Goal: Check status: Check status

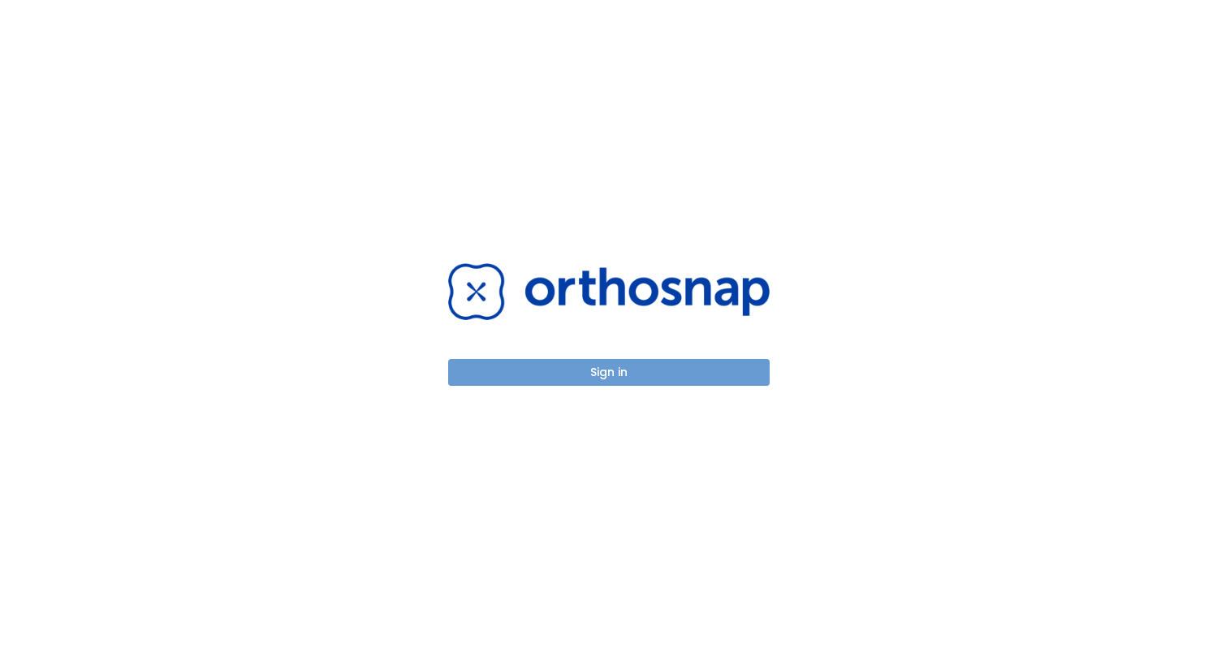
click at [659, 370] on button "Sign in" at bounding box center [608, 372] width 321 height 27
click at [633, 377] on button "Sign in" at bounding box center [608, 372] width 321 height 27
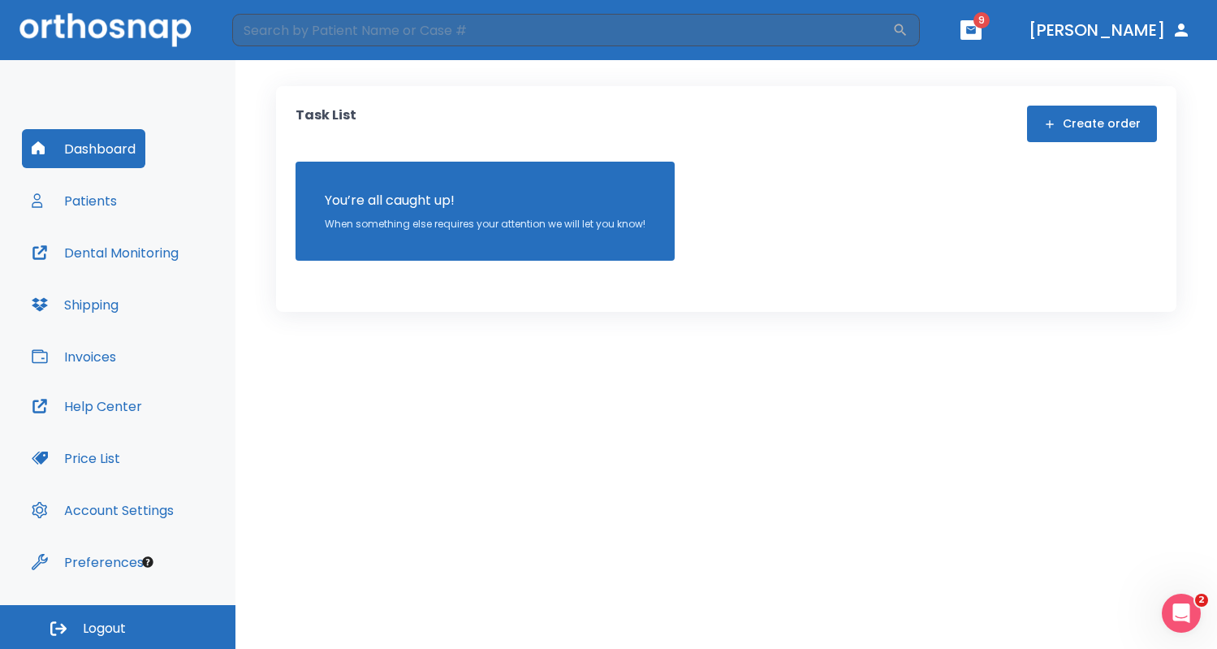
click at [107, 205] on button "Patients" at bounding box center [74, 200] width 105 height 39
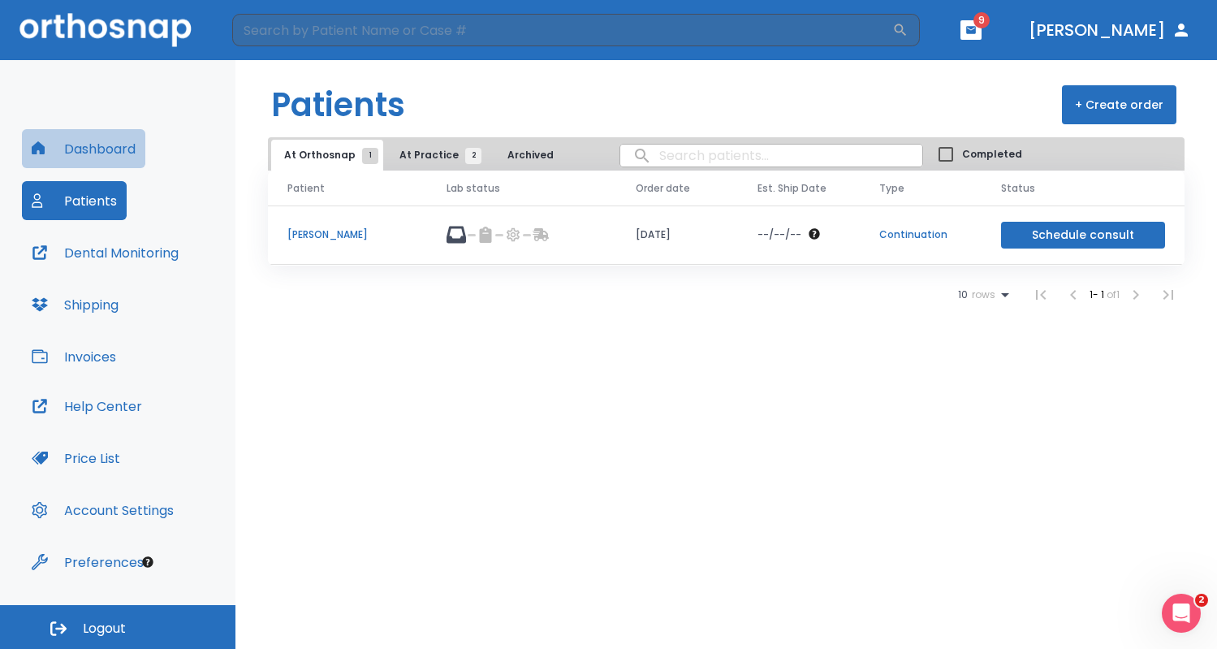
click at [106, 152] on button "Dashboard" at bounding box center [83, 148] width 123 height 39
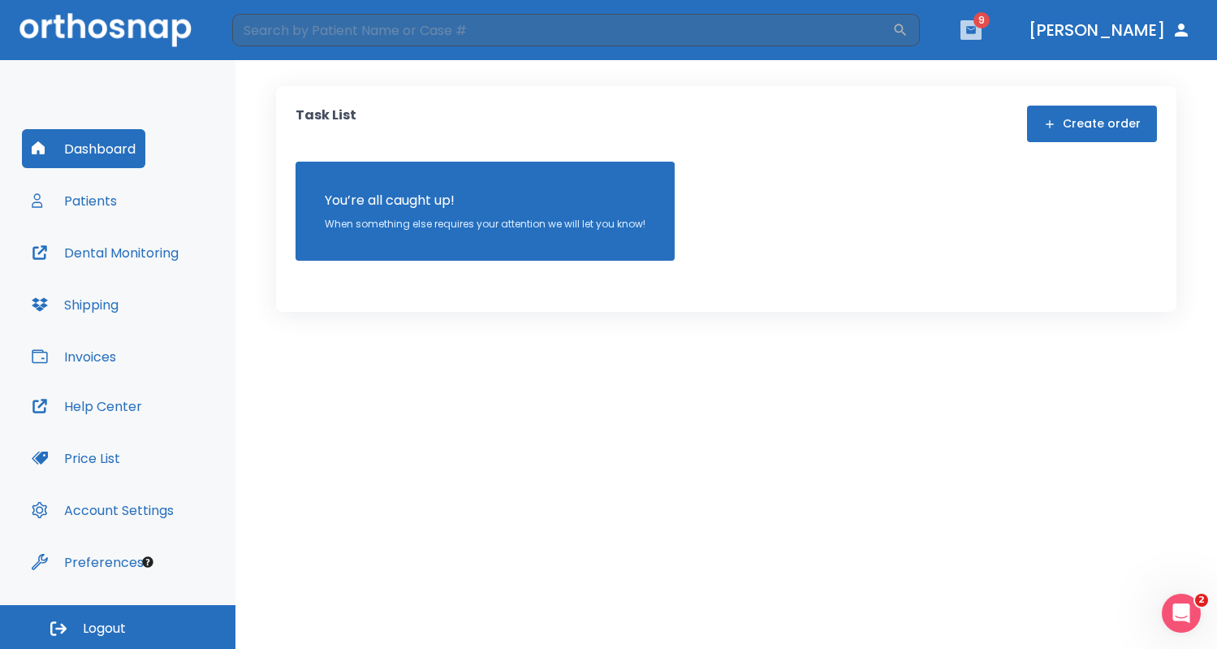
click at [977, 34] on icon "button" at bounding box center [970, 29] width 11 height 11
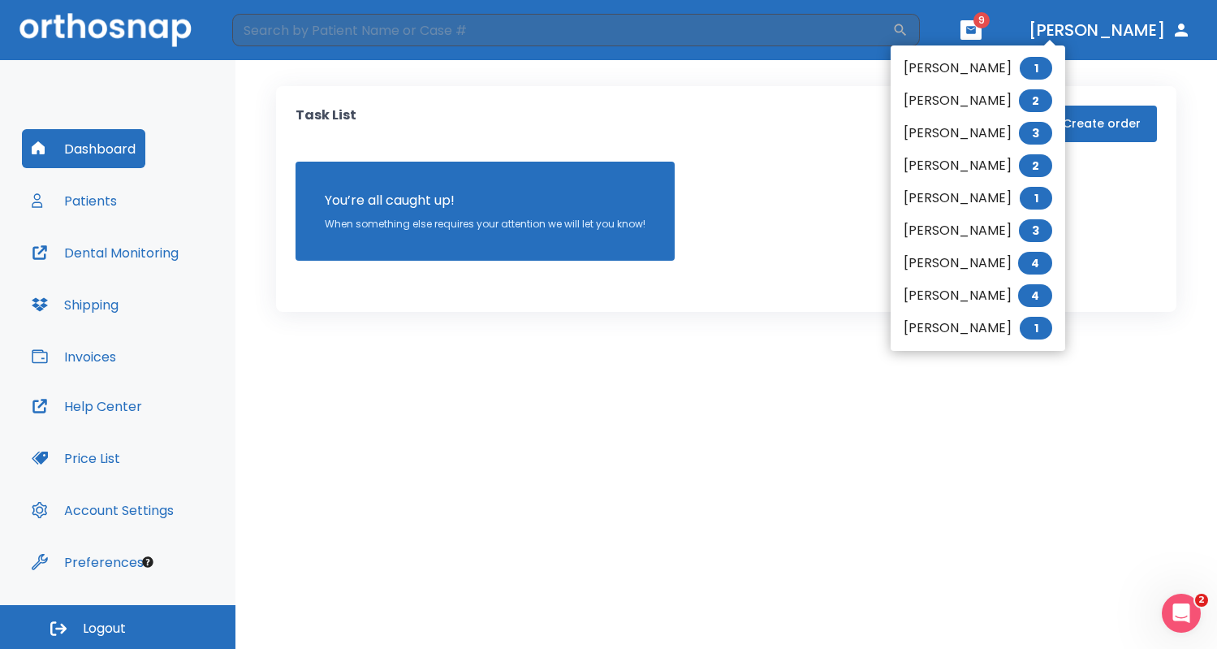
click at [972, 62] on li "Hoang Tang 1" at bounding box center [977, 68] width 175 height 32
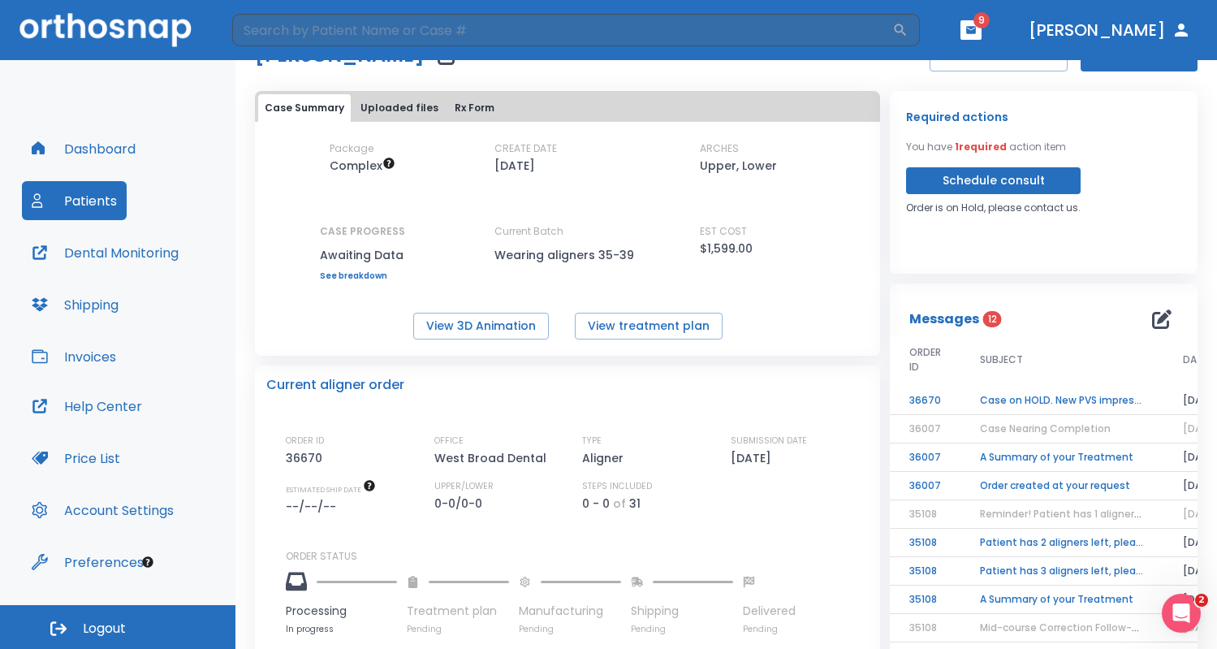
scroll to position [63, 0]
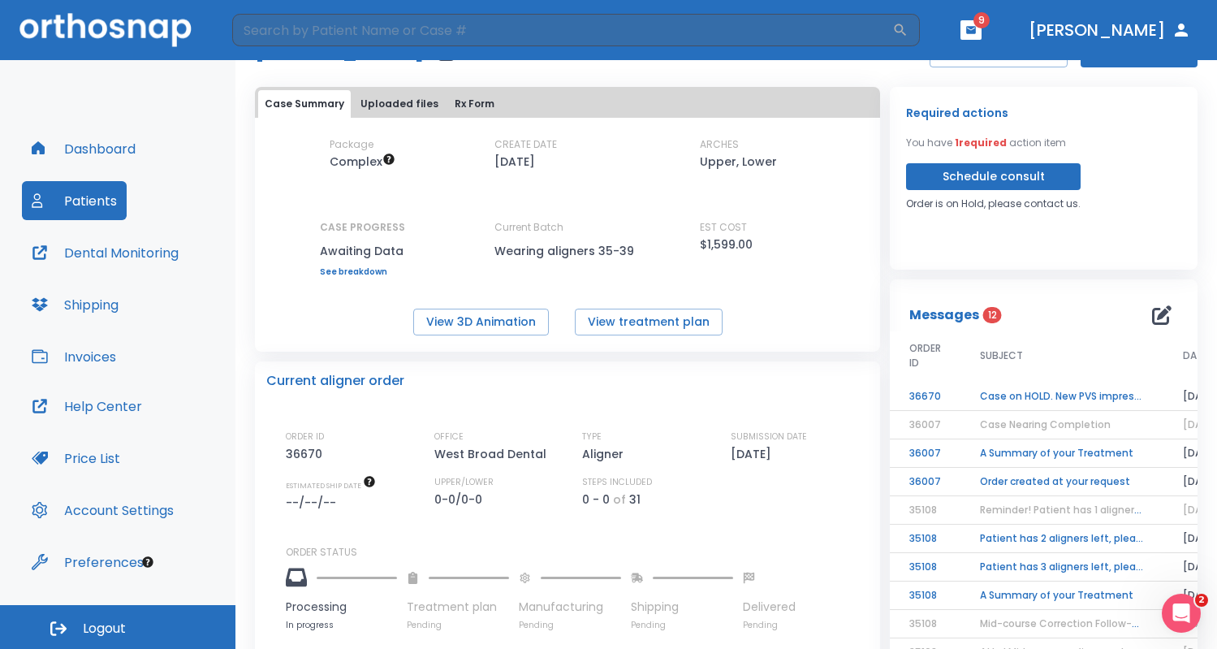
click at [1067, 397] on td "Case on HOLD. New PVS impressions required" at bounding box center [1061, 396] width 203 height 28
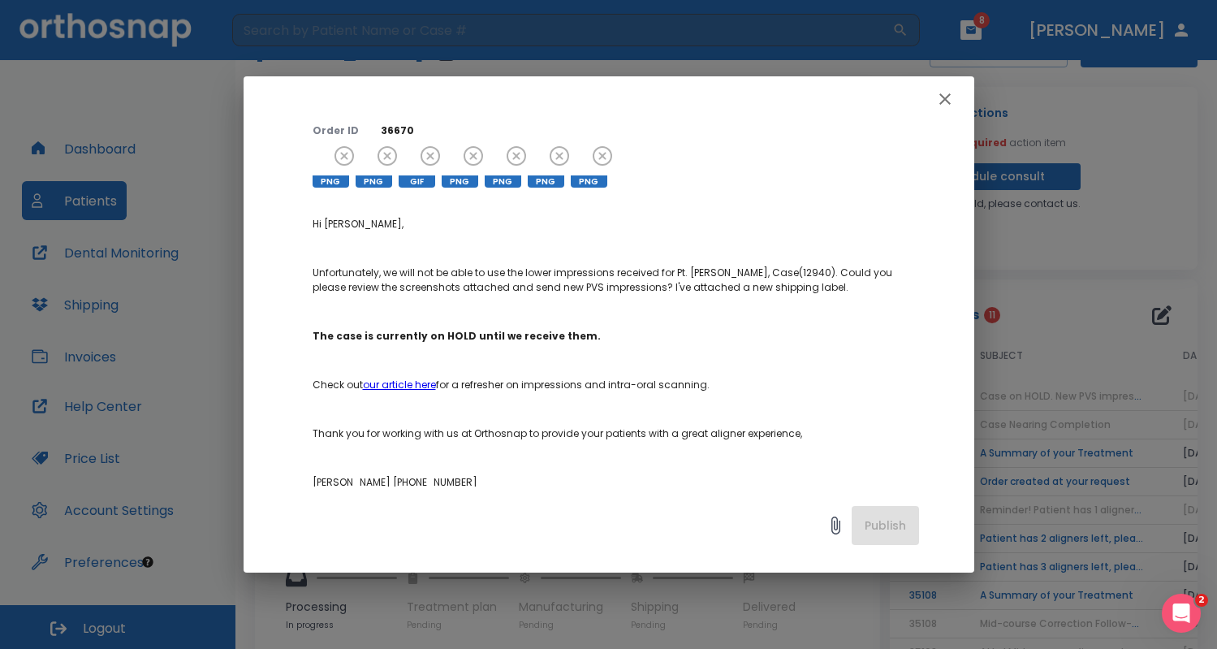
scroll to position [120, 0]
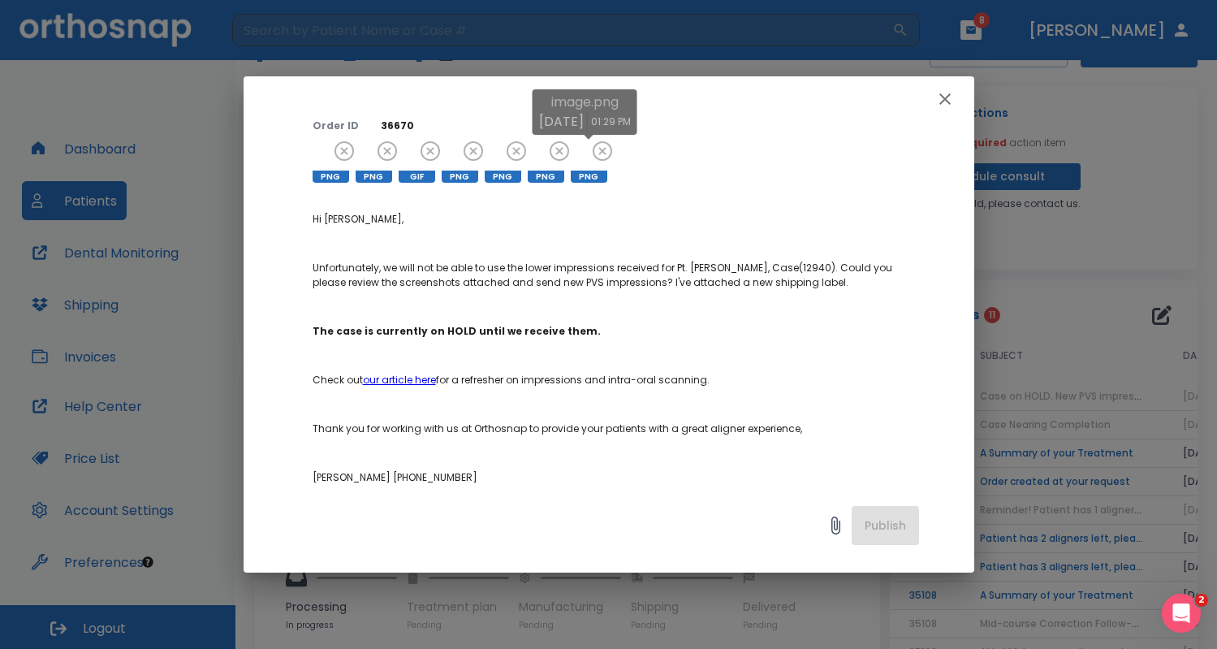
click at [589, 157] on div at bounding box center [589, 164] width 37 height 37
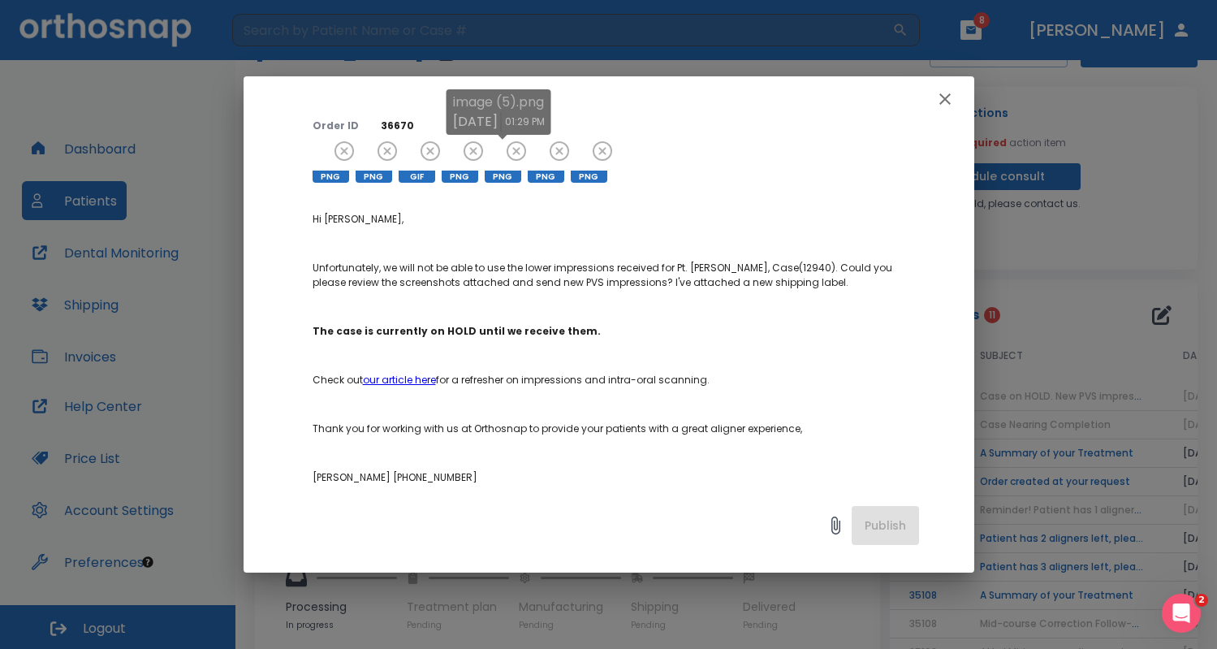
click at [507, 172] on span "PNG" at bounding box center [503, 176] width 37 height 12
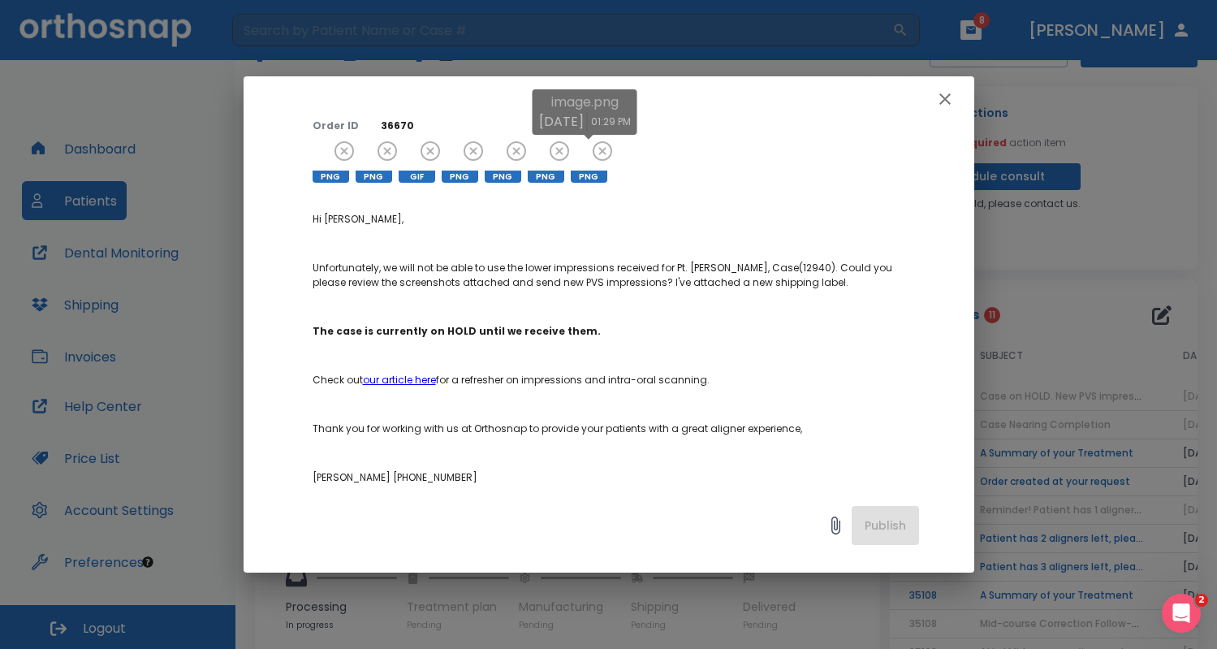
click at [596, 171] on span "PNG" at bounding box center [589, 176] width 37 height 12
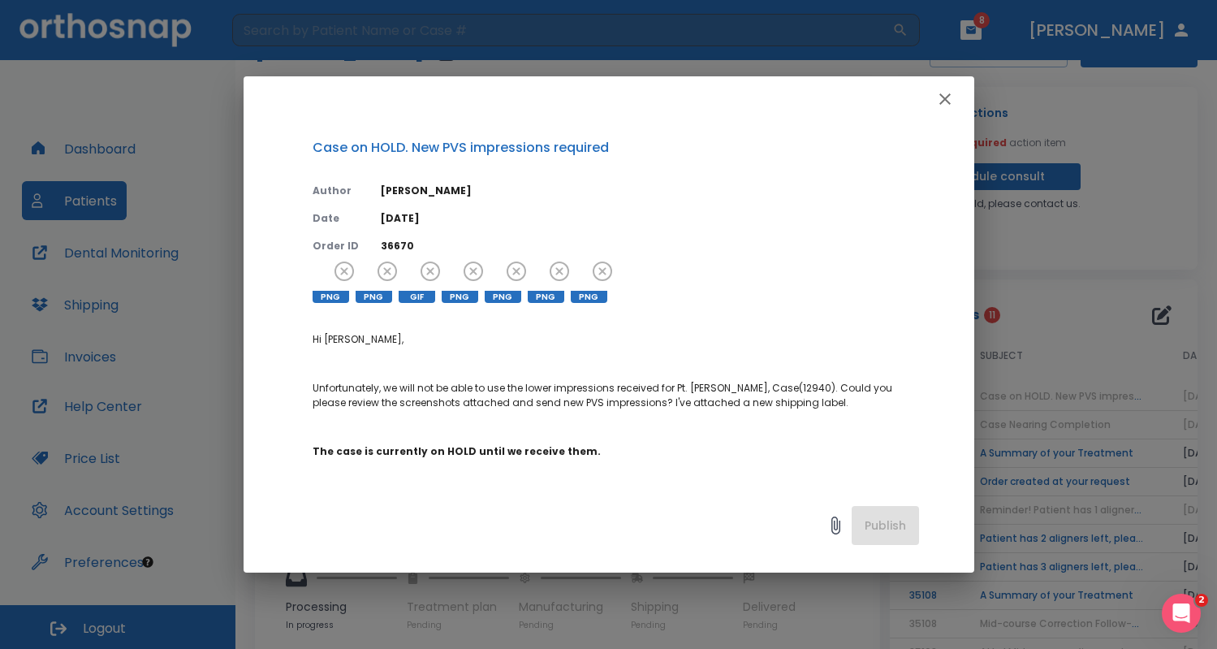
scroll to position [0, 0]
click at [942, 106] on icon "button" at bounding box center [944, 98] width 19 height 19
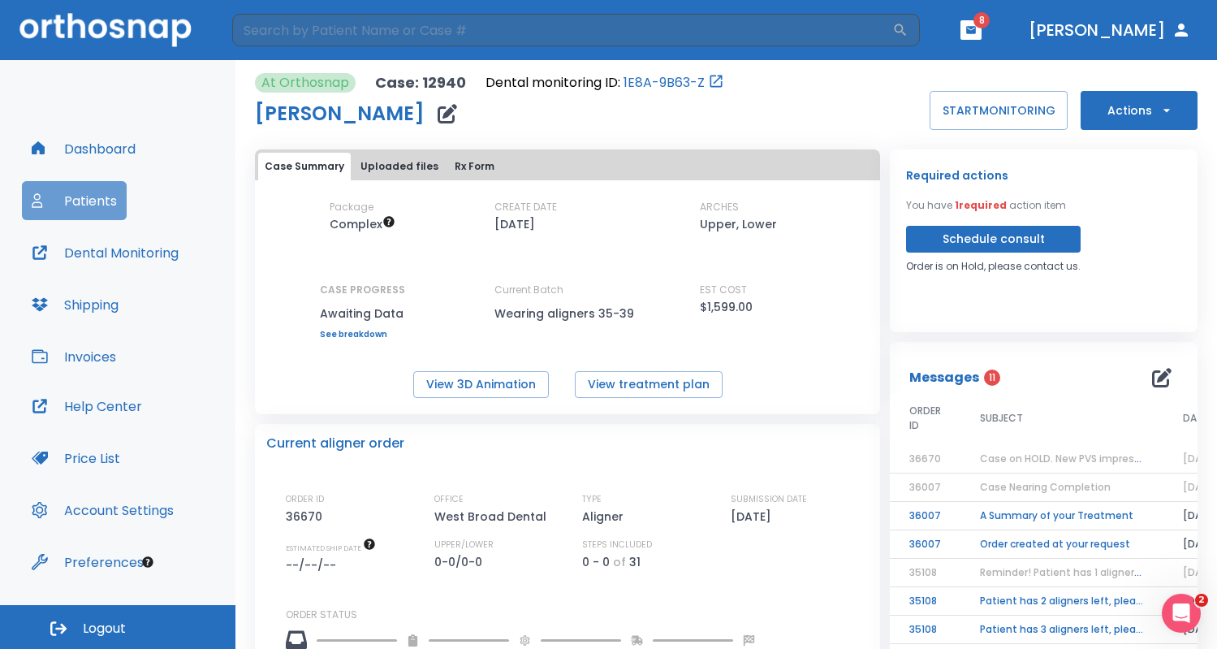
click at [97, 200] on button "Patients" at bounding box center [74, 200] width 105 height 39
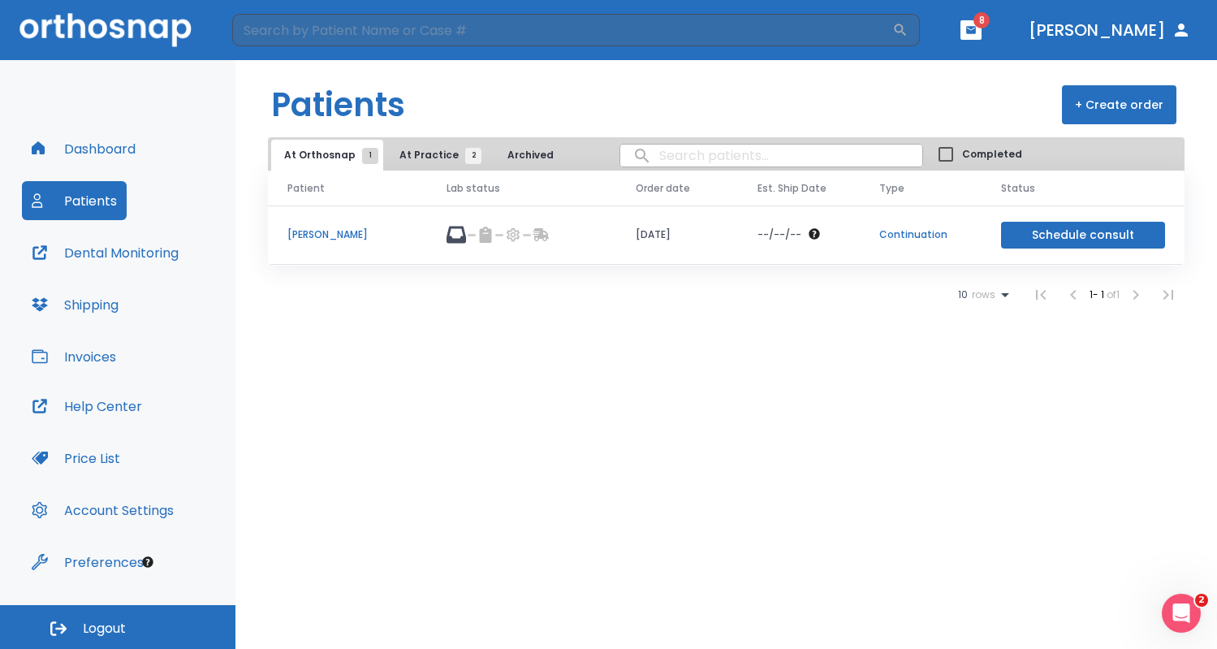
click at [446, 153] on span "At Practice 2" at bounding box center [436, 155] width 74 height 15
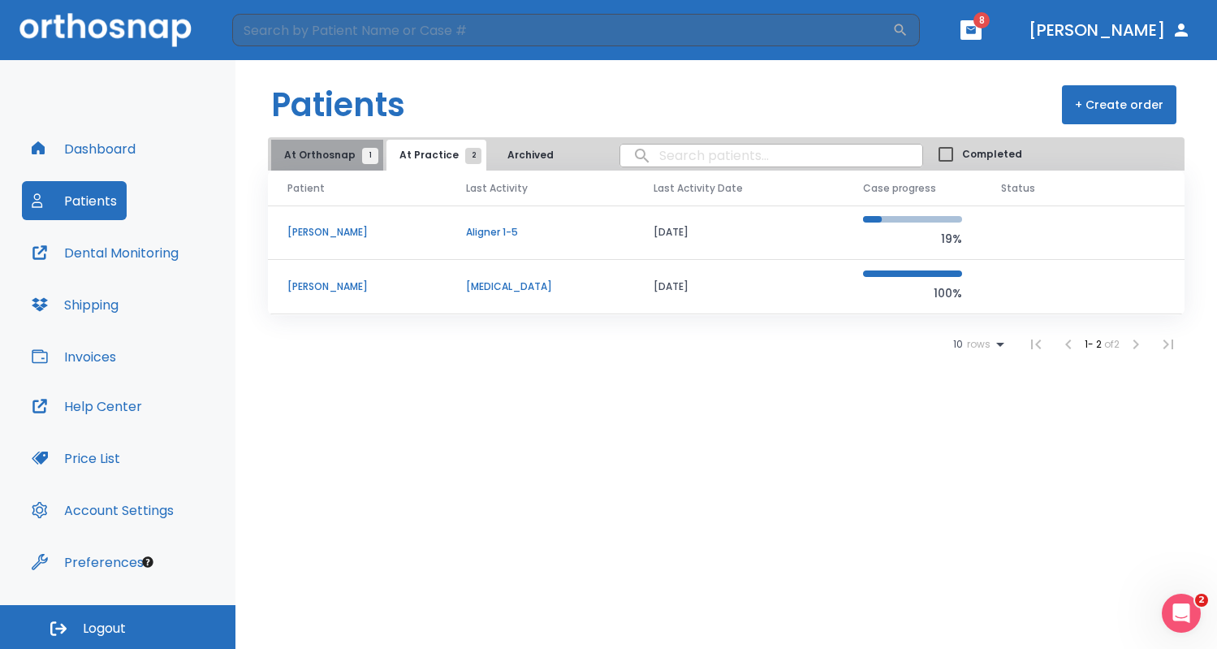
click at [332, 153] on span "At Orthosnap 1" at bounding box center [327, 155] width 86 height 15
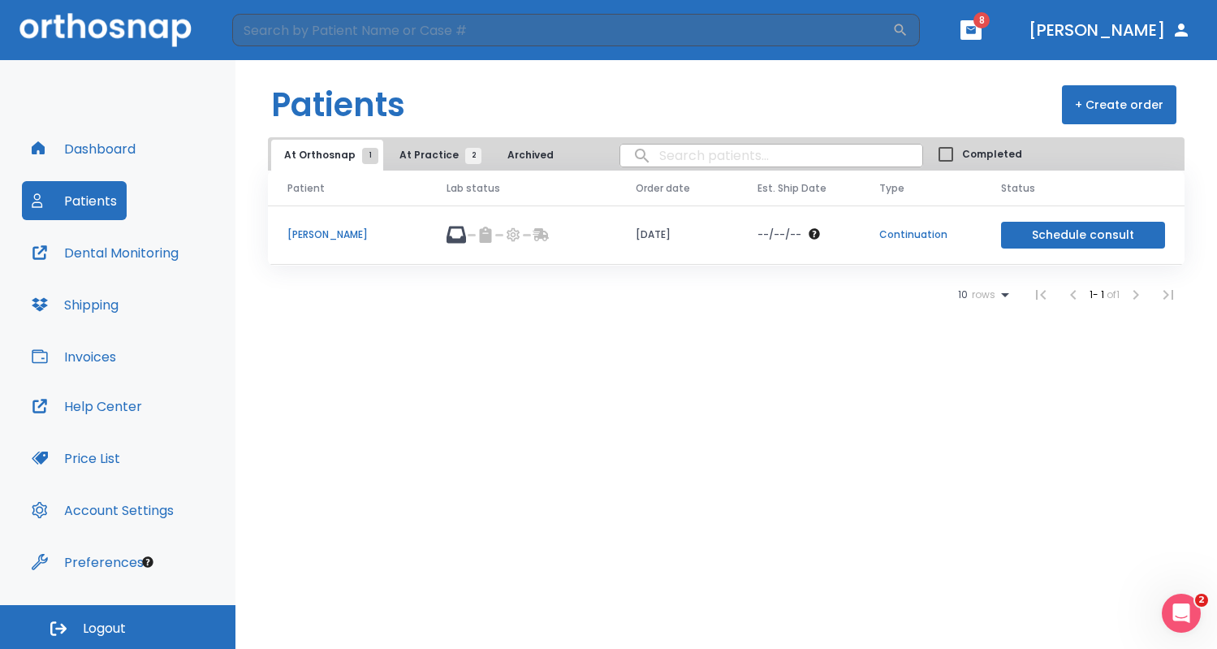
click at [320, 233] on p "Hoang Tang" at bounding box center [347, 234] width 120 height 15
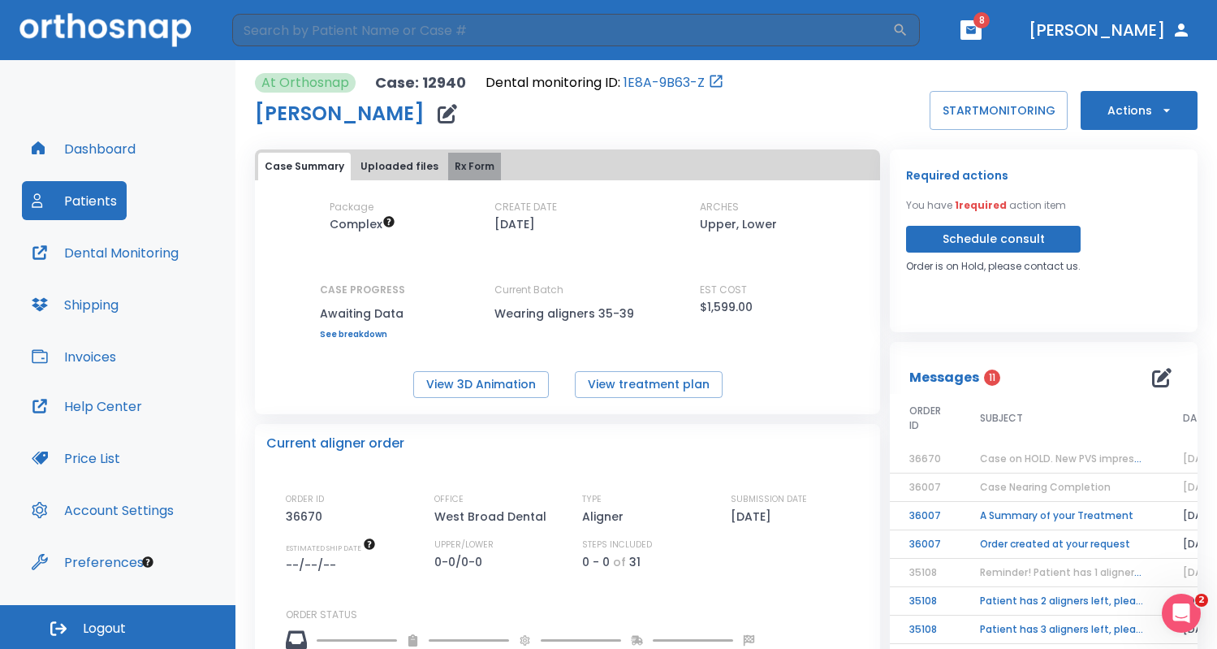
click at [471, 165] on button "Rx Form" at bounding box center [474, 167] width 53 height 28
